Goal: Check status: Check status

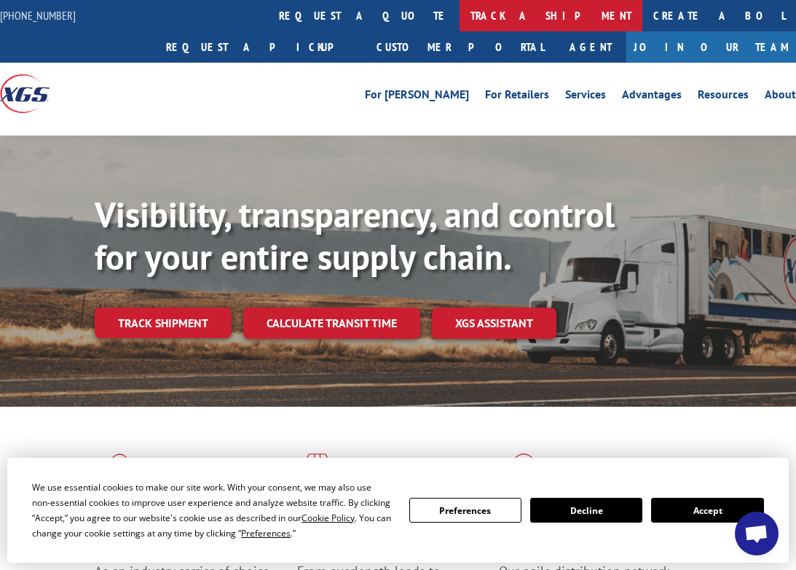
click at [460, 11] on link "track a shipment" at bounding box center [551, 15] width 183 height 31
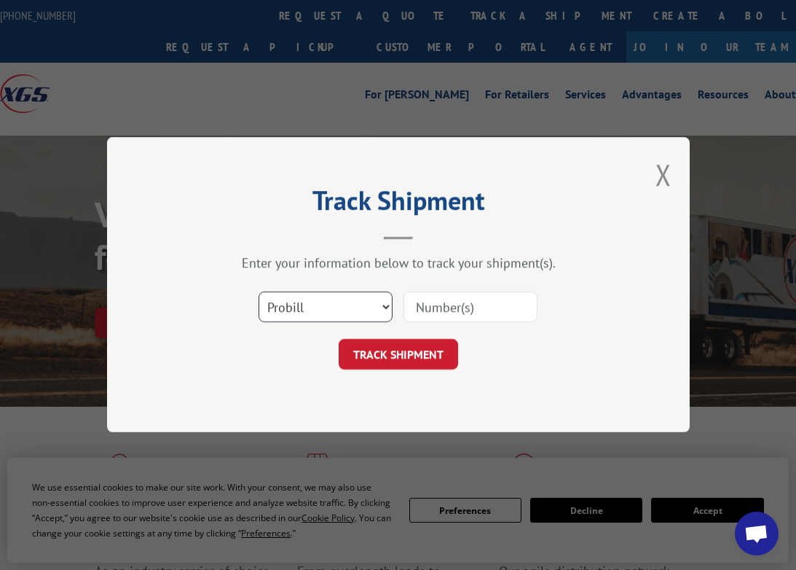
select select "bol"
click at [435, 300] on input at bounding box center [471, 307] width 134 height 31
paste input "372874"
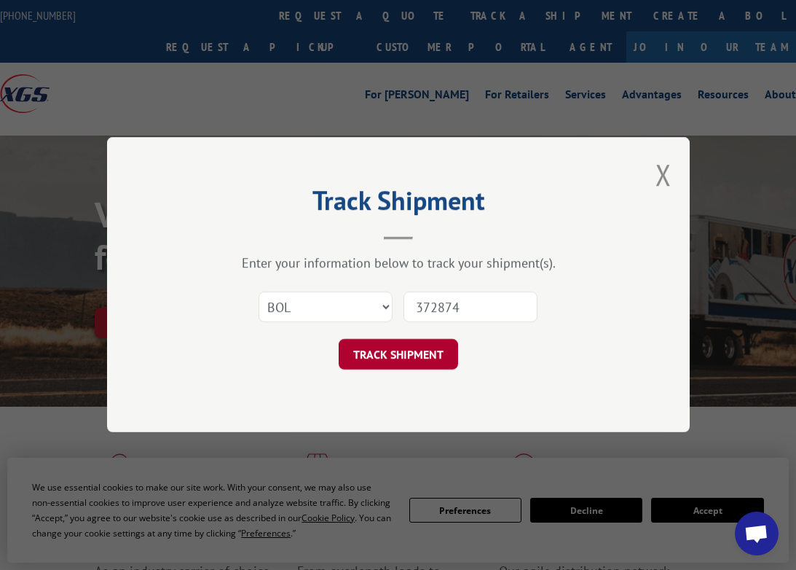
type input "372874"
click at [378, 357] on button "TRACK SHIPMENT" at bounding box center [398, 354] width 119 height 31
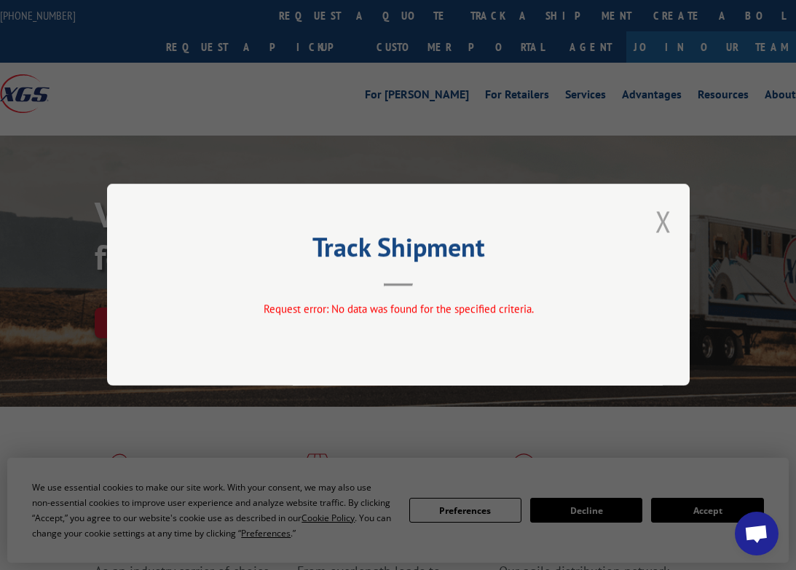
click at [660, 224] on button "Close modal" at bounding box center [664, 221] width 16 height 39
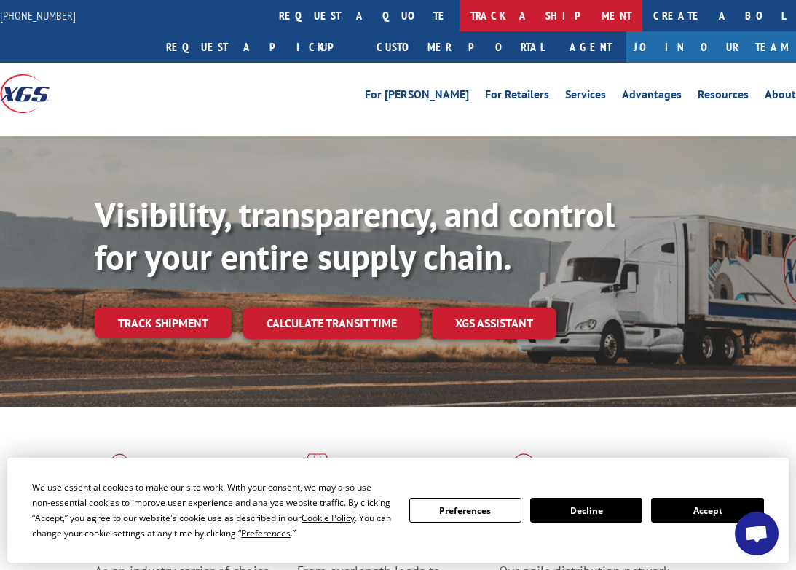
click at [460, 16] on link "track a shipment" at bounding box center [551, 15] width 183 height 31
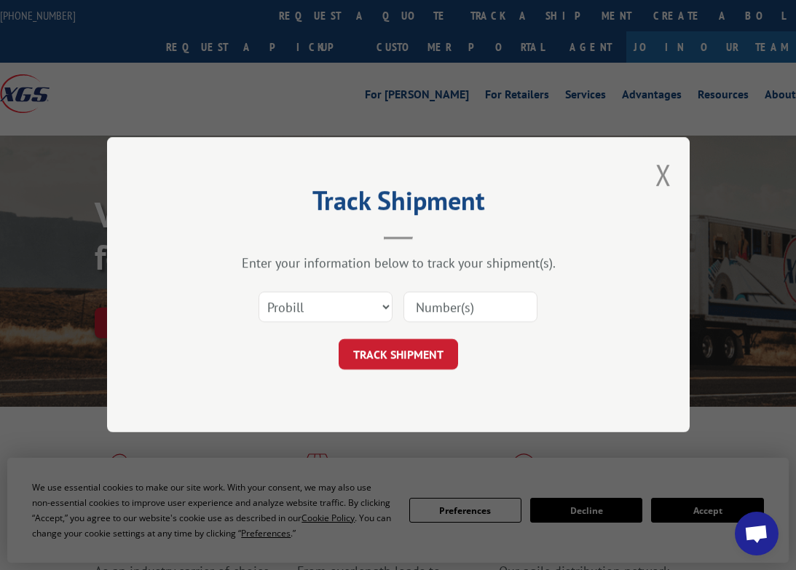
click at [440, 302] on input at bounding box center [471, 307] width 134 height 31
paste input "372874"
type input "372874"
click at [396, 358] on button "TRACK SHIPMENT" at bounding box center [398, 354] width 119 height 31
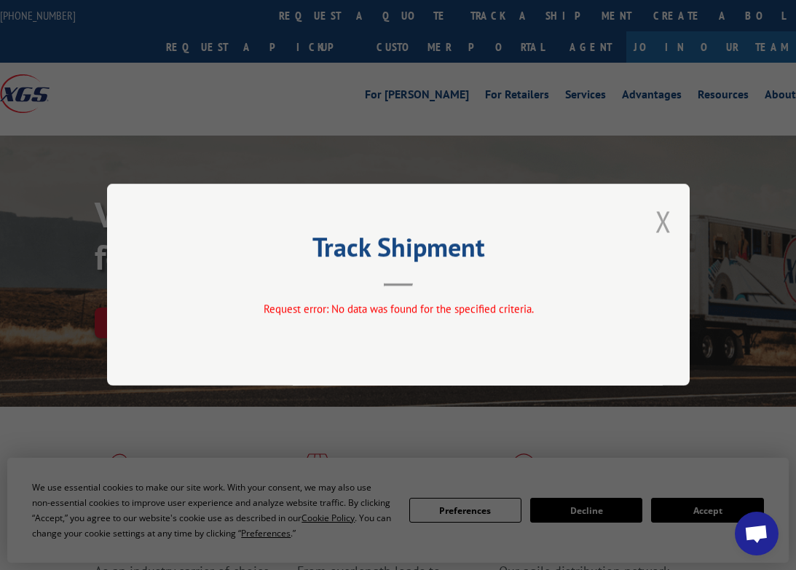
click at [661, 211] on button "Close modal" at bounding box center [664, 221] width 16 height 39
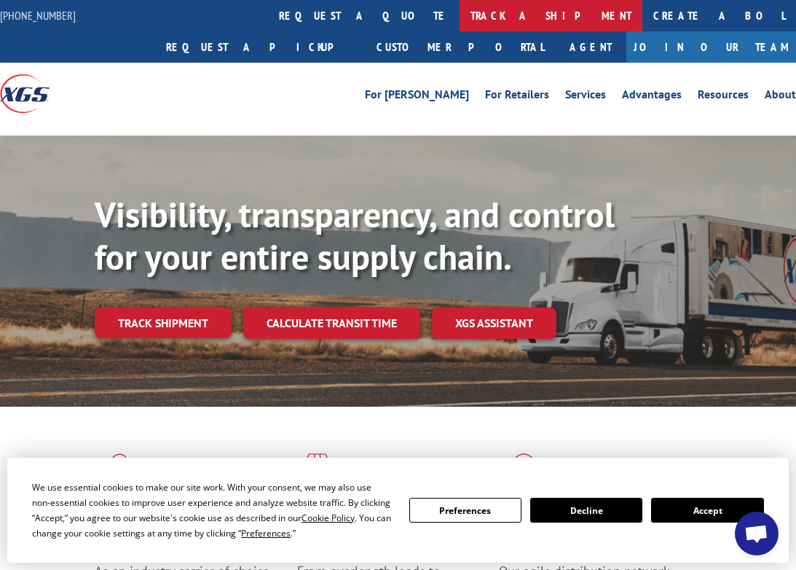
click at [460, 12] on link "track a shipment" at bounding box center [551, 15] width 183 height 31
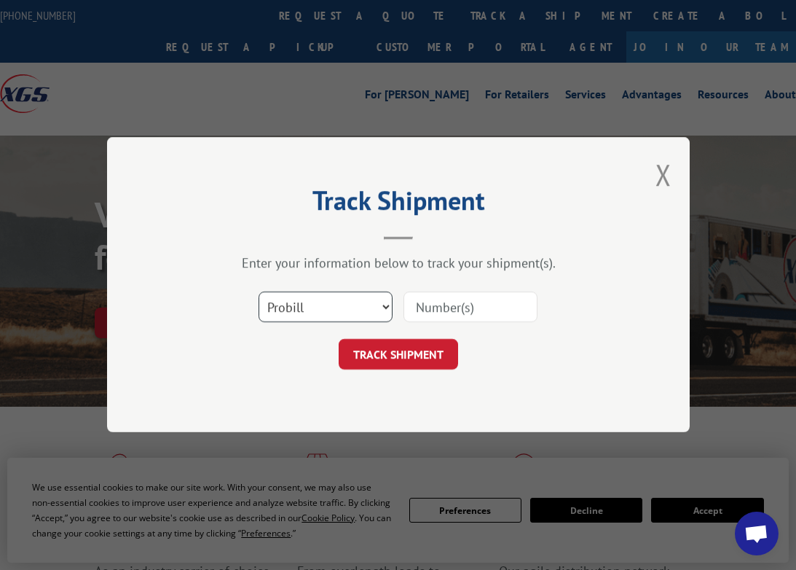
select select "bol"
click at [433, 304] on input at bounding box center [471, 307] width 134 height 31
paste input "372874"
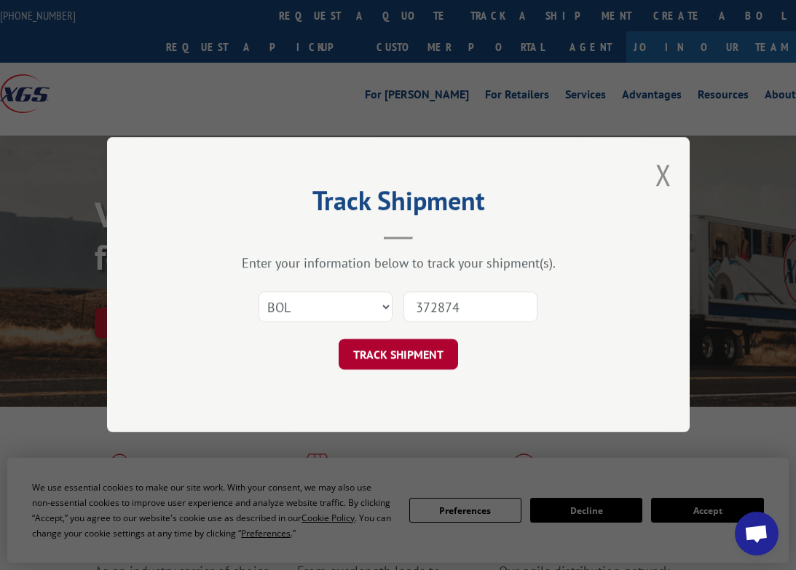
type input "372874"
click at [398, 353] on button "TRACK SHIPMENT" at bounding box center [398, 354] width 119 height 31
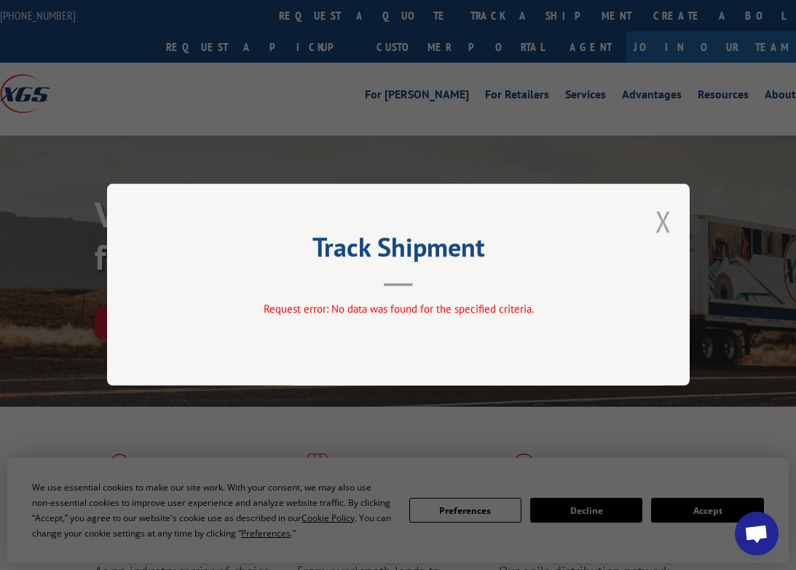
click at [663, 224] on button "Close modal" at bounding box center [664, 221] width 16 height 39
